Goal: Transaction & Acquisition: Purchase product/service

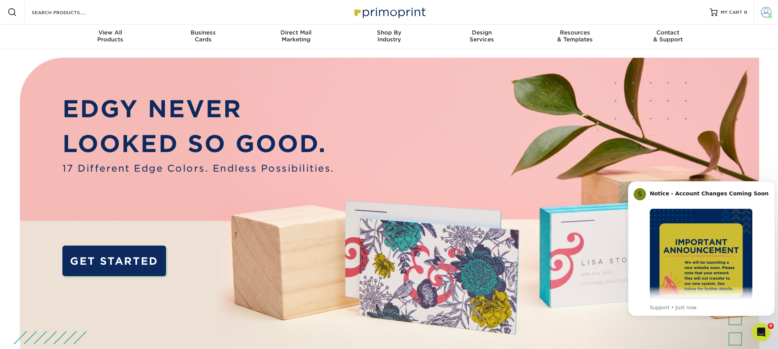
click at [763, 13] on span at bounding box center [766, 12] width 11 height 11
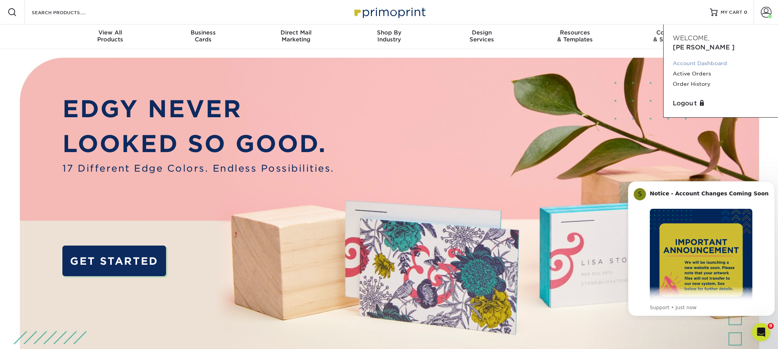
click at [706, 58] on link "Account Dashboard" at bounding box center [721, 63] width 96 height 10
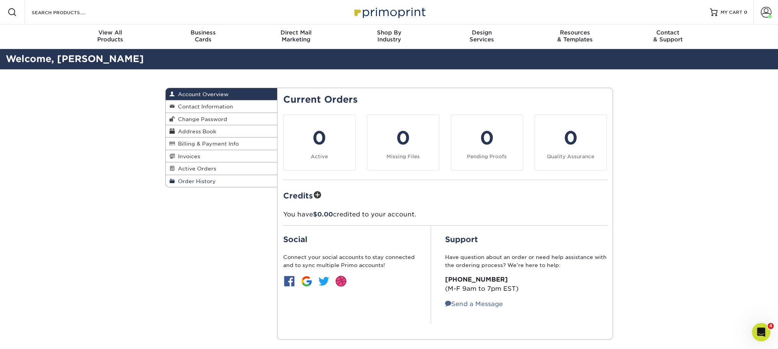
click at [204, 183] on span "Order History" at bounding box center [195, 181] width 41 height 6
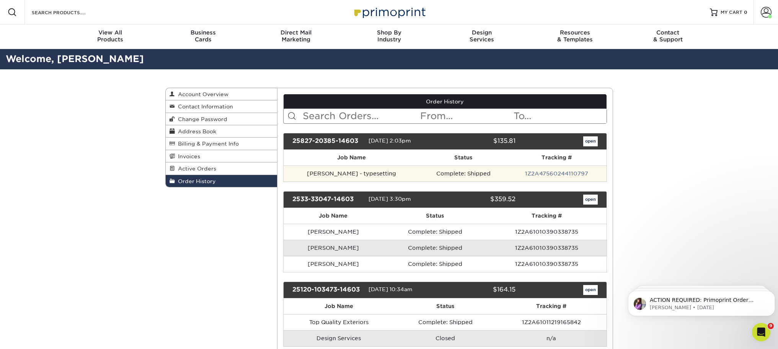
click at [393, 169] on td "[PERSON_NAME] - typesetting" at bounding box center [352, 173] width 136 height 16
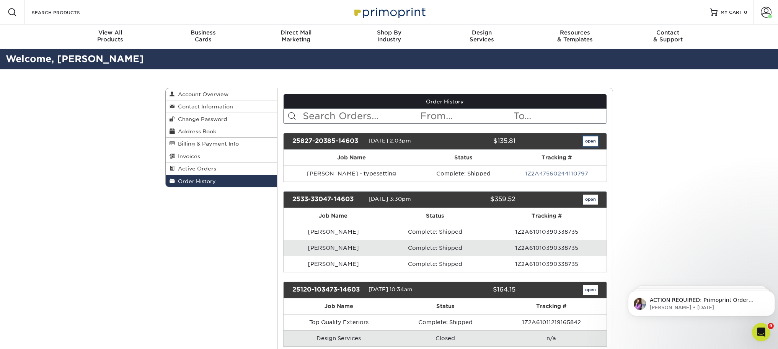
click at [588, 136] on link "open" at bounding box center [590, 141] width 15 height 10
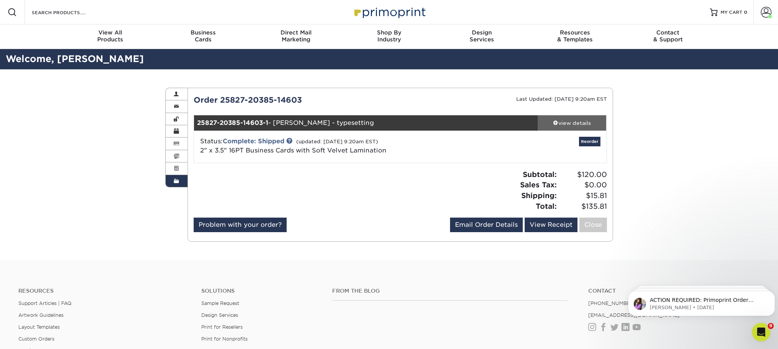
click at [556, 123] on span at bounding box center [555, 122] width 5 height 5
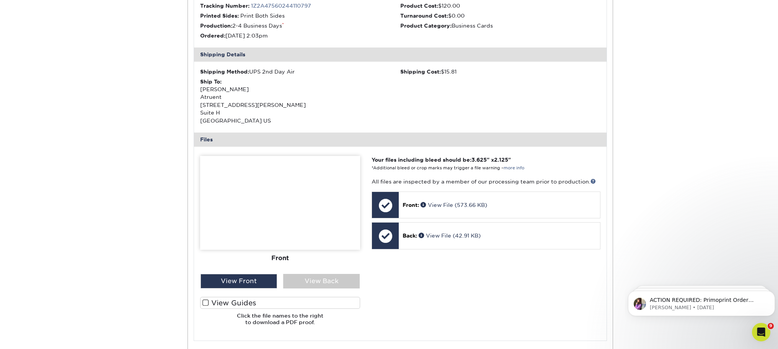
scroll to position [191, 0]
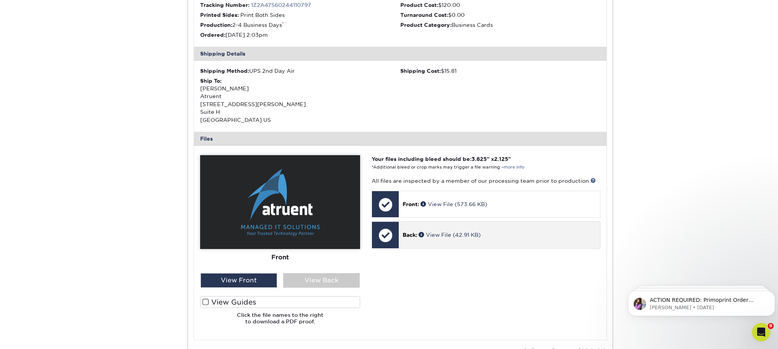
click at [442, 247] on div "Back: View File (42.91 KB)" at bounding box center [499, 235] width 201 height 26
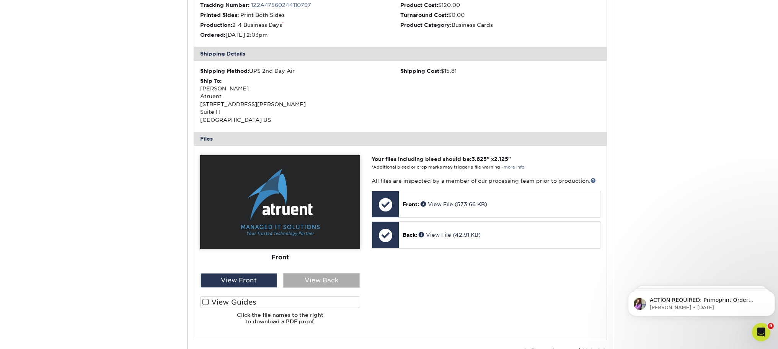
click at [342, 284] on div "View Back" at bounding box center [321, 280] width 77 height 15
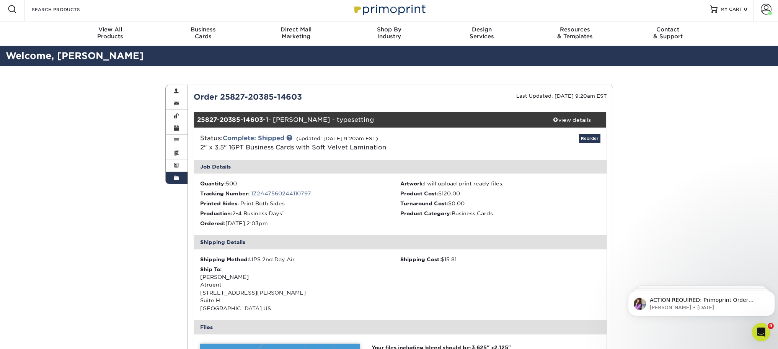
scroll to position [0, 0]
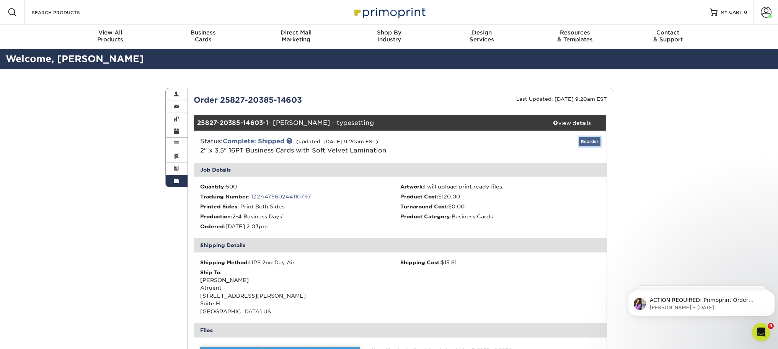
click at [580, 138] on link "Reorder" at bounding box center [589, 142] width 21 height 10
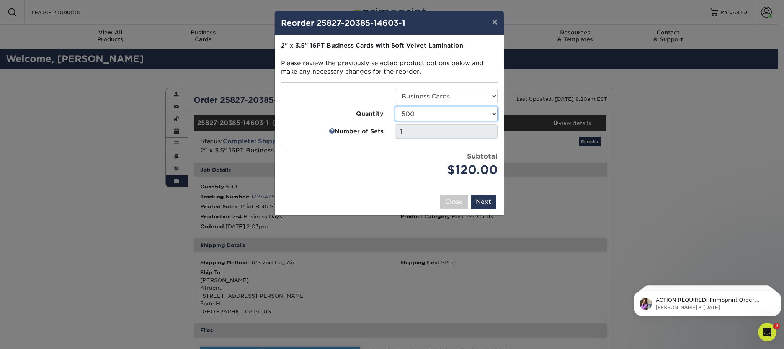
click at [481, 113] on select "100 250 500 1000 2500 5000 10000" at bounding box center [446, 113] width 103 height 15
click at [490, 22] on button "×" at bounding box center [495, 21] width 18 height 21
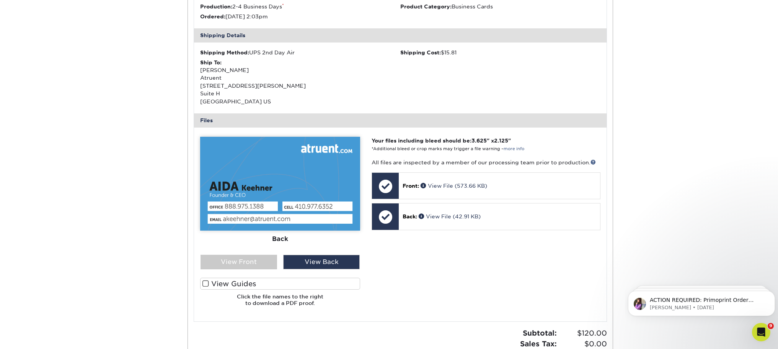
scroll to position [191, 0]
